Goal: Task Accomplishment & Management: Manage account settings

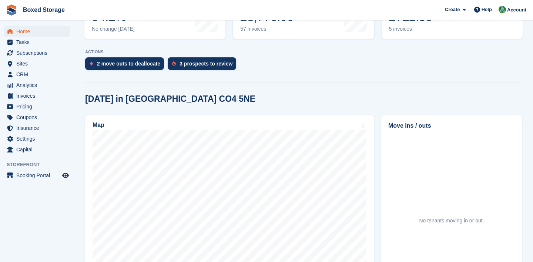
scroll to position [126, 0]
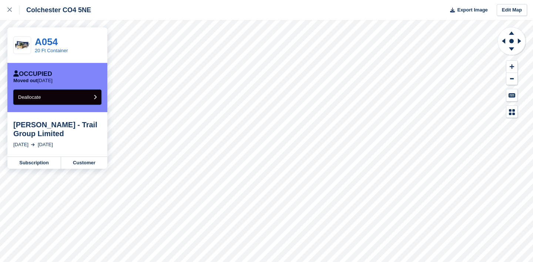
click at [83, 97] on button "Deallocate" at bounding box center [57, 97] width 88 height 15
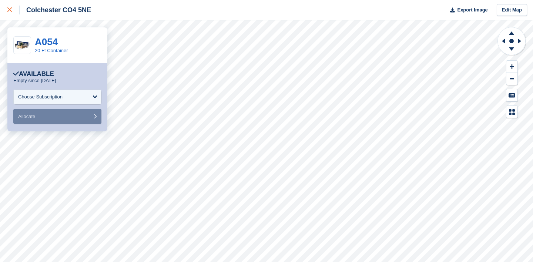
click at [12, 14] on div at bounding box center [13, 10] width 12 height 9
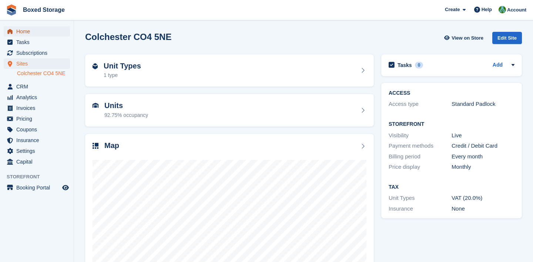
click at [51, 31] on span "Home" at bounding box center [38, 31] width 44 height 10
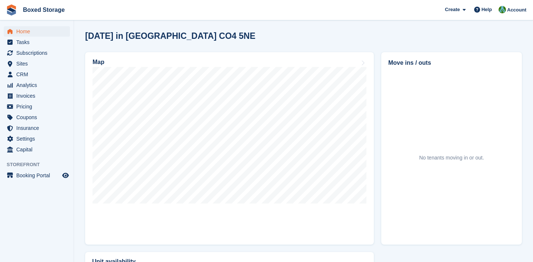
scroll to position [191, 0]
